Goal: Find specific page/section: Find specific page/section

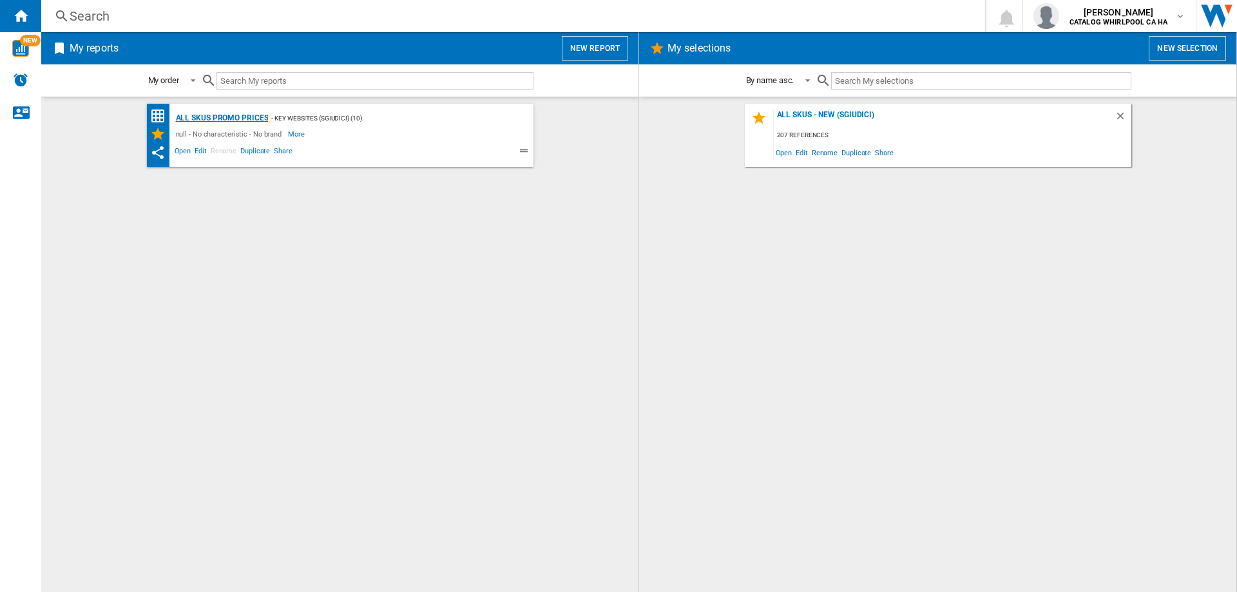
click at [231, 120] on div "All SKUs Promo Prices" at bounding box center [221, 118] width 96 height 16
click at [201, 152] on span "Edit" at bounding box center [201, 152] width 16 height 15
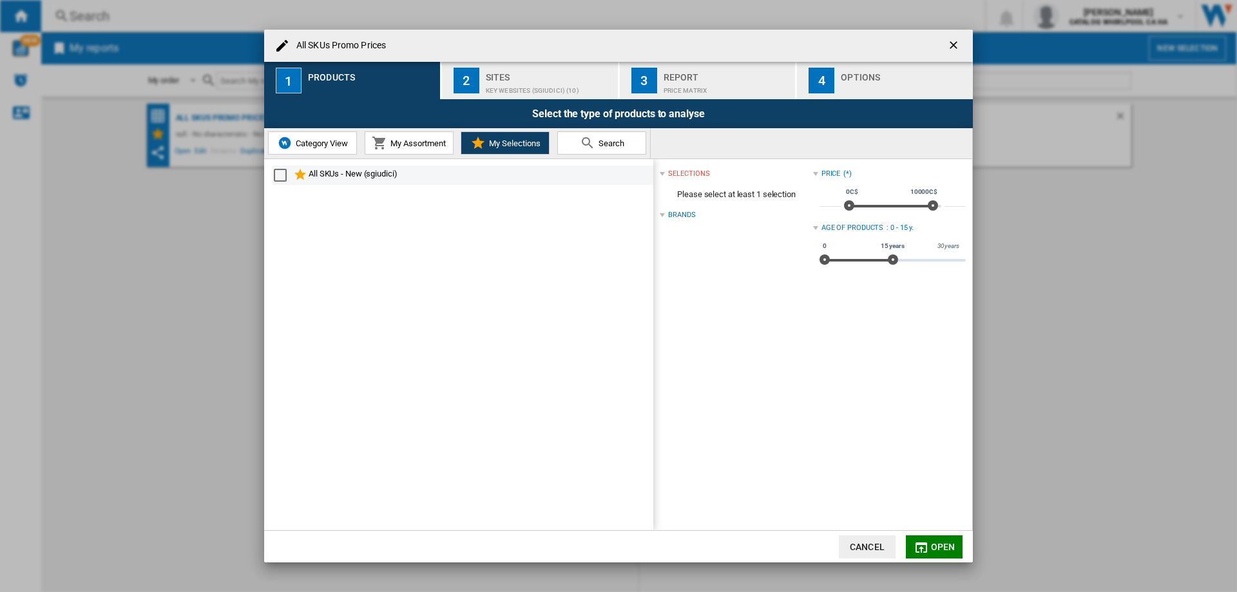
click at [279, 171] on div "Select" at bounding box center [280, 175] width 13 height 13
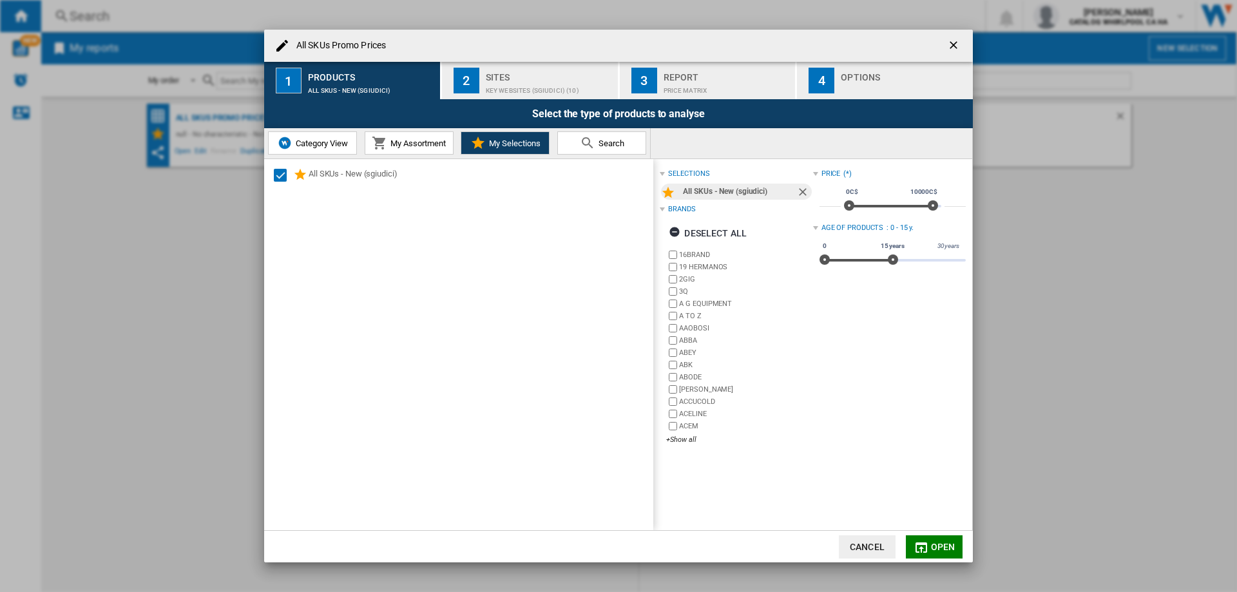
click at [944, 550] on span "Open" at bounding box center [943, 547] width 24 height 10
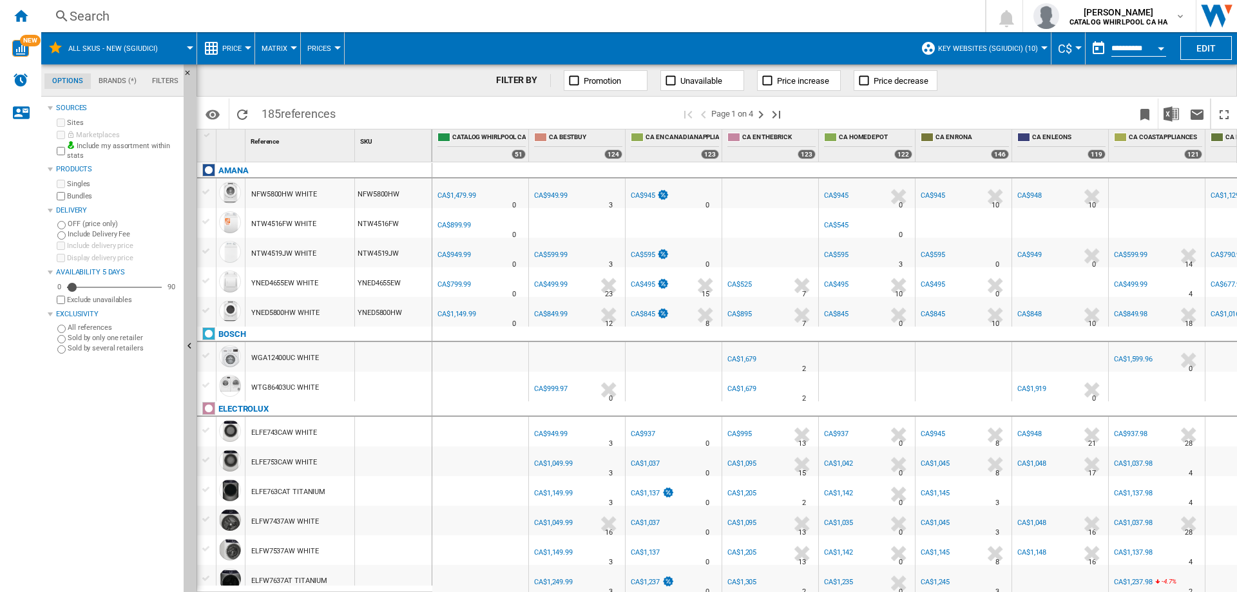
click at [153, 19] on div "Search" at bounding box center [511, 16] width 882 height 18
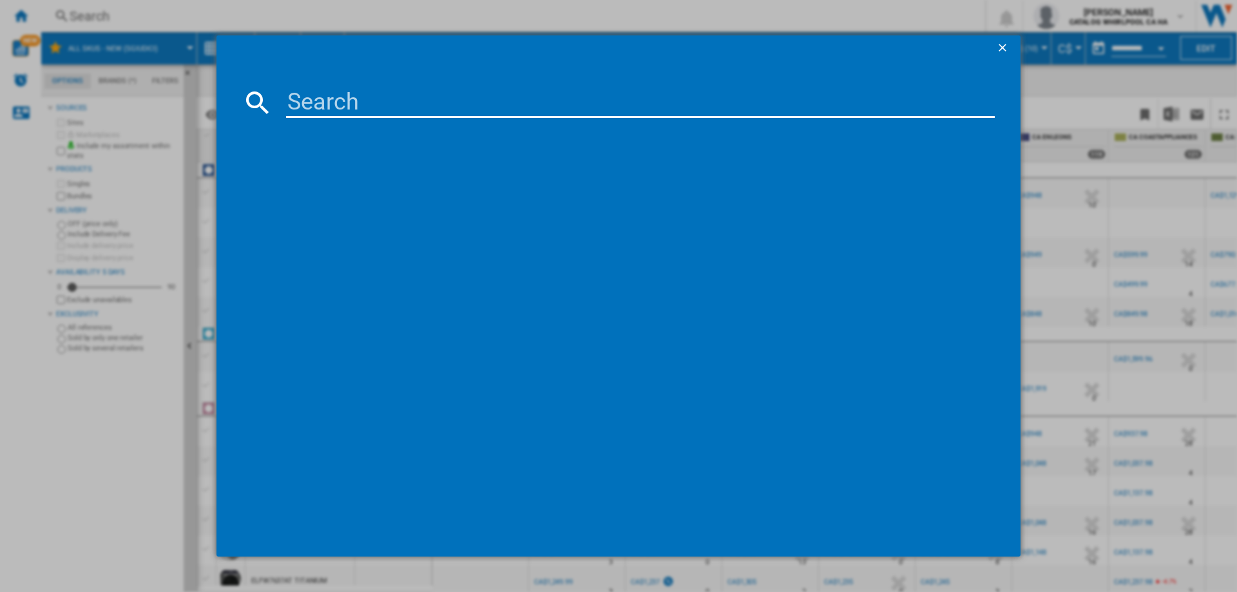
click at [296, 101] on input at bounding box center [640, 102] width 709 height 31
paste input "WH46DBH100EVAC"
type input "WH46DBH100EVA"
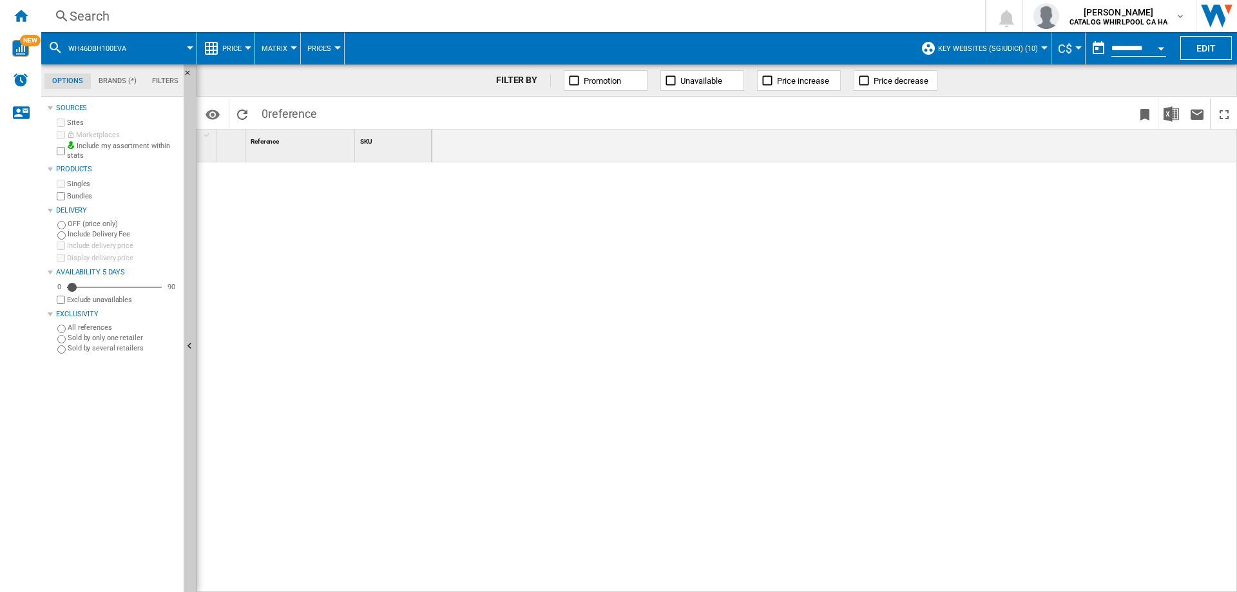
click at [485, 320] on div at bounding box center [834, 377] width 805 height 430
click at [466, 292] on div at bounding box center [834, 377] width 805 height 430
click at [139, 48] on button "WH46DBH100EVA" at bounding box center [103, 48] width 71 height 32
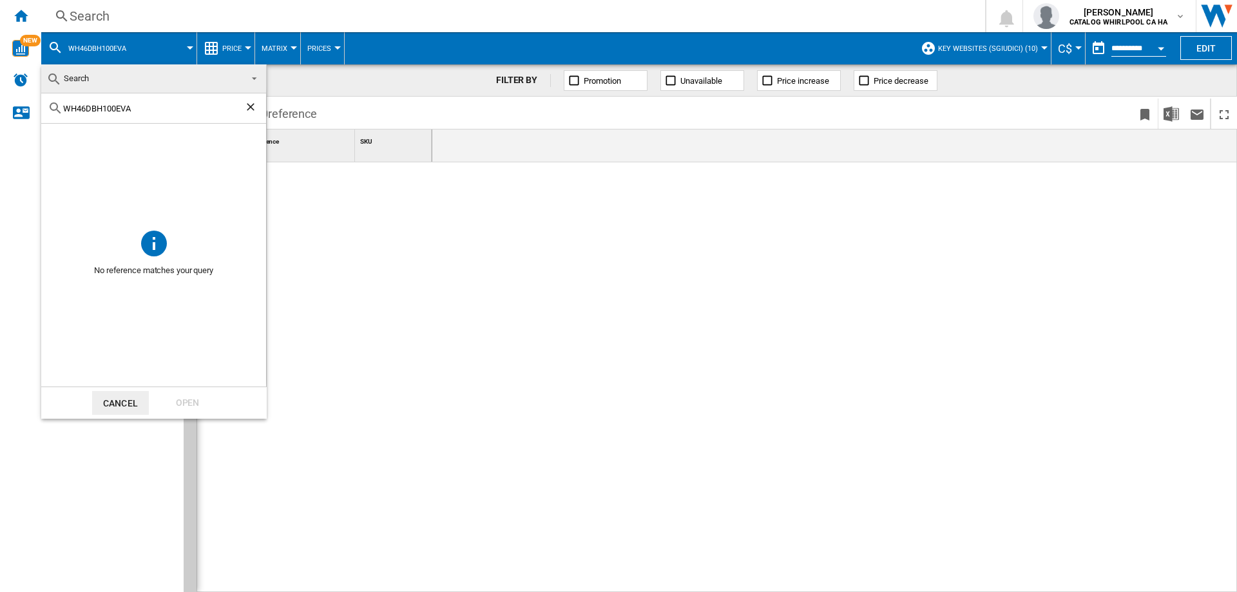
click at [134, 108] on input "WH46DBH100EVA" at bounding box center [153, 109] width 181 height 10
type input "WH46DBH100EV"
click at [249, 103] on ng-md-icon "Clear search" at bounding box center [251, 108] width 15 height 15
click at [133, 407] on button "Cancel" at bounding box center [120, 403] width 57 height 24
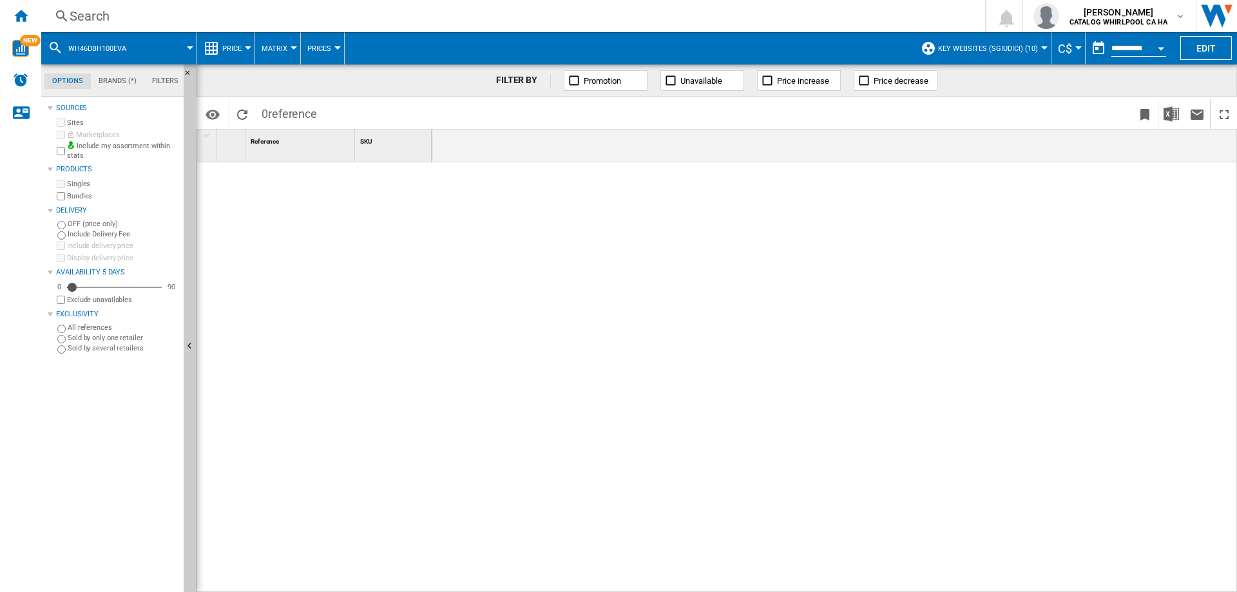
drag, startPoint x: 122, startPoint y: 46, endPoint x: 46, endPoint y: 46, distance: 76.0
click at [46, 46] on md-menu "WH46DBH100EVA" at bounding box center [119, 48] width 156 height 32
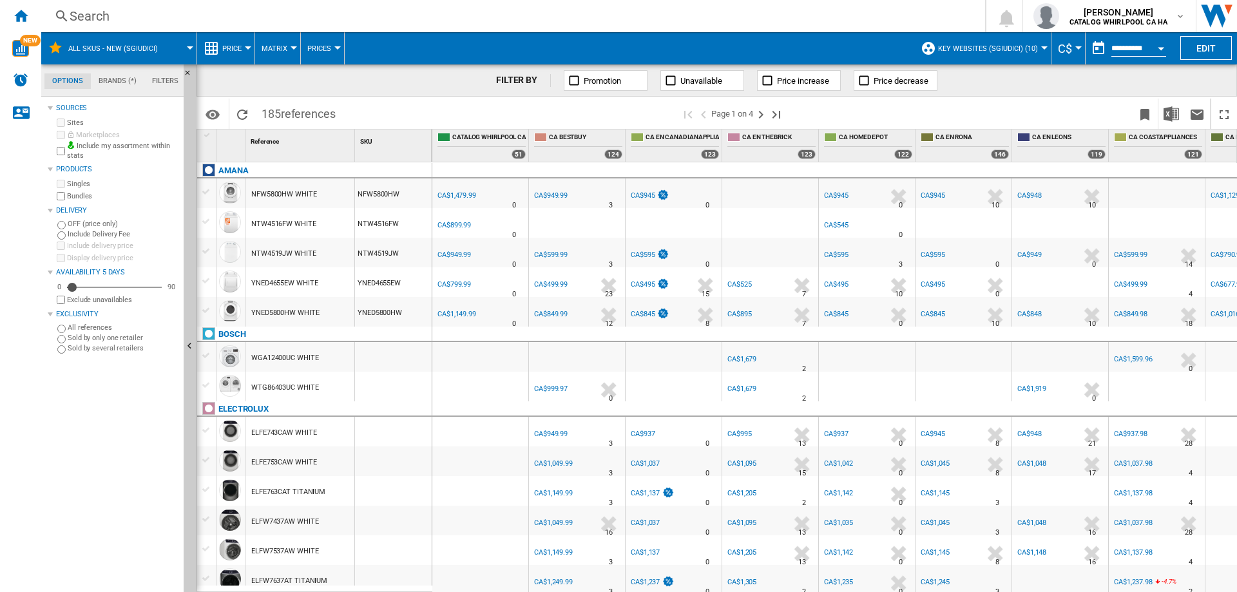
click at [127, 12] on div "Search" at bounding box center [511, 16] width 882 height 18
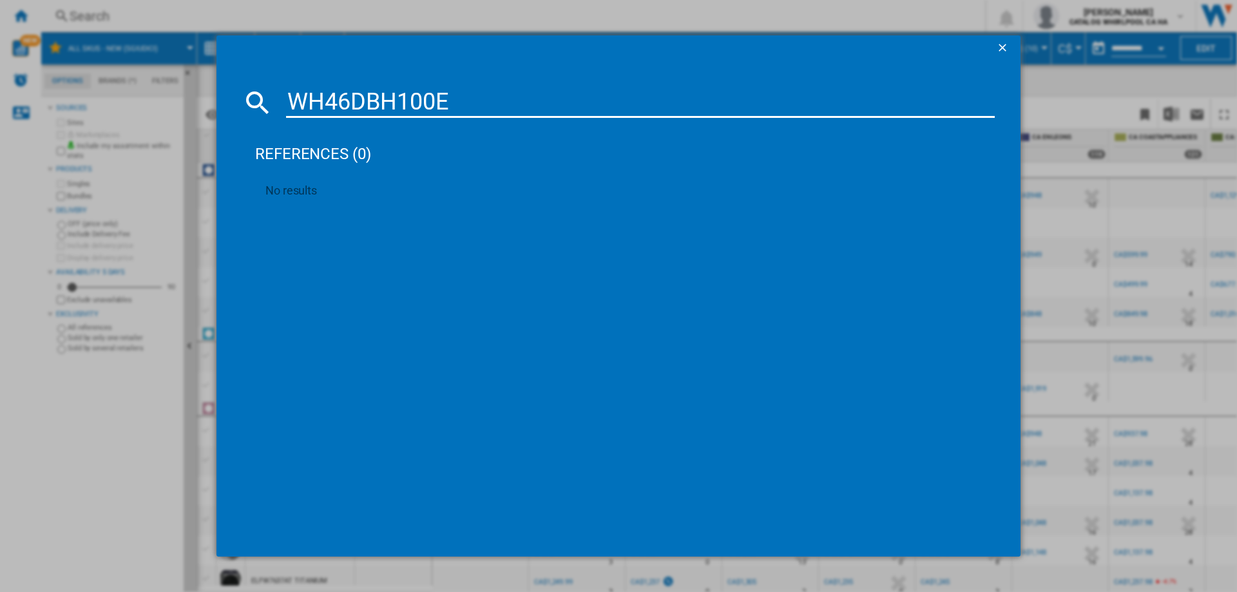
type input "WH46DBH100"
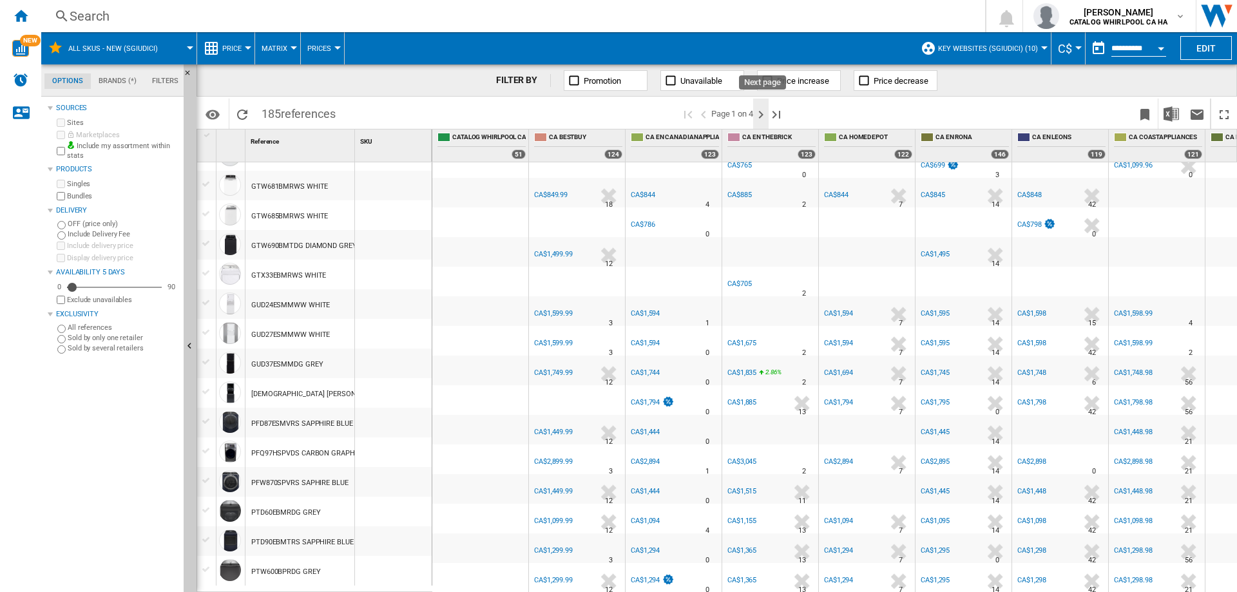
click at [763, 118] on ng-md-icon "Next page" at bounding box center [760, 114] width 15 height 15
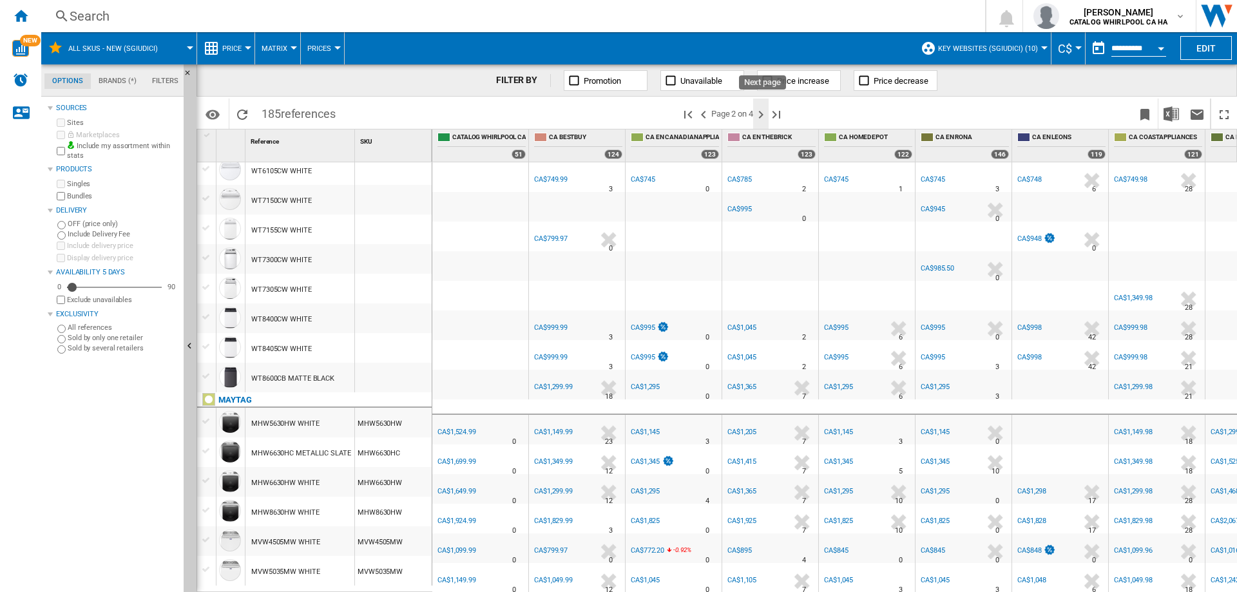
click at [760, 114] on ng-md-icon "Next page" at bounding box center [760, 114] width 15 height 15
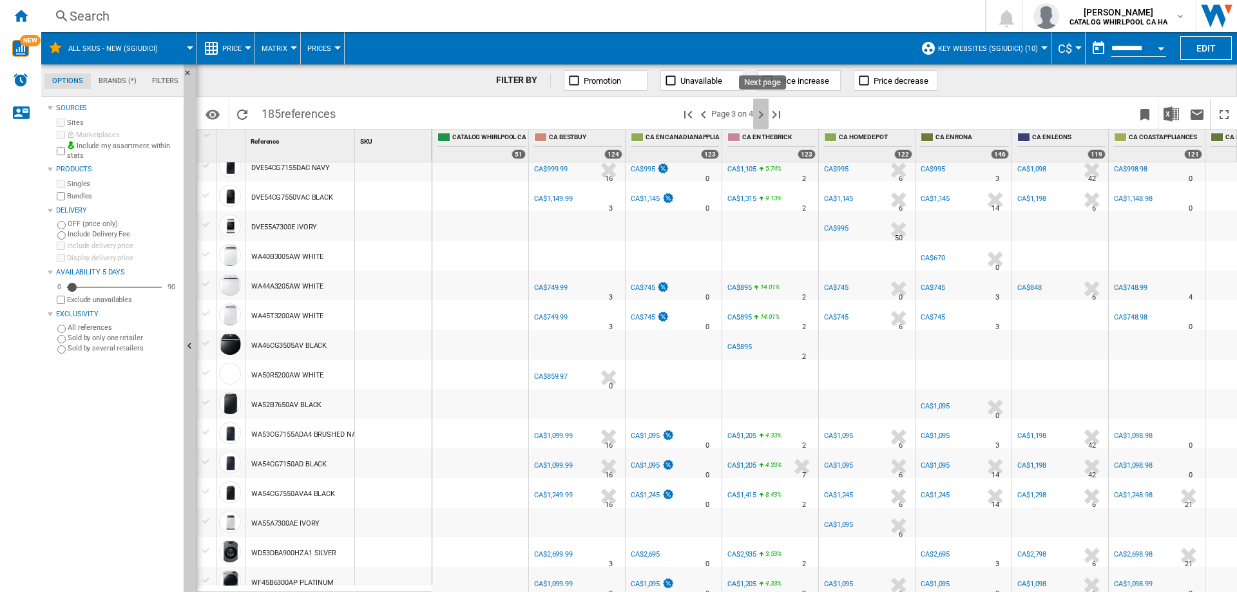
click at [762, 115] on ng-md-icon "Next page" at bounding box center [760, 114] width 15 height 15
